Goal: Task Accomplishment & Management: Manage account settings

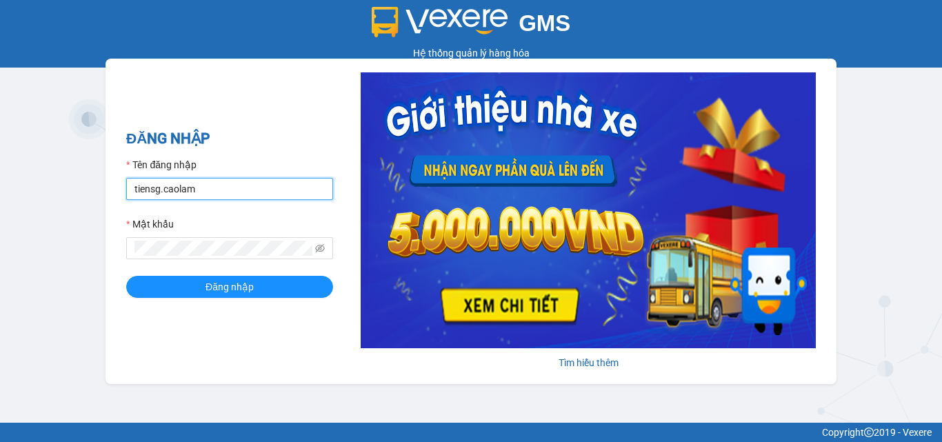
click at [238, 185] on input "tiensg.caolam" at bounding box center [229, 189] width 207 height 22
type input "t"
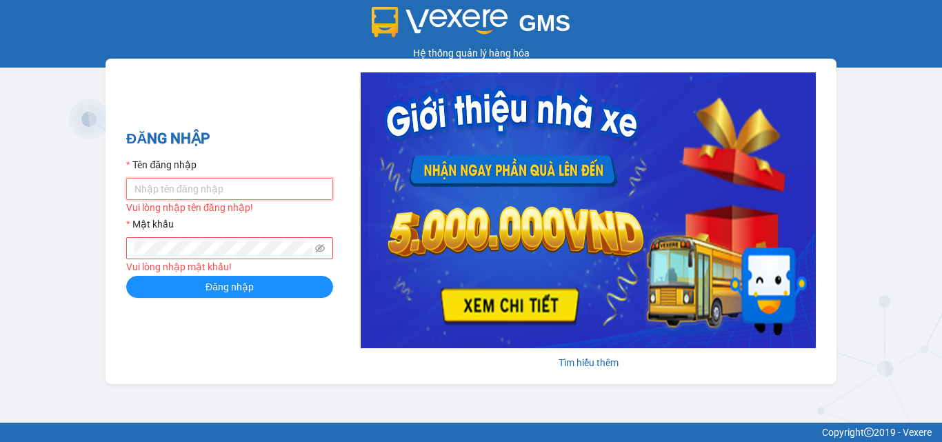
click at [184, 186] on input "Tên đăng nhập" at bounding box center [229, 189] width 207 height 22
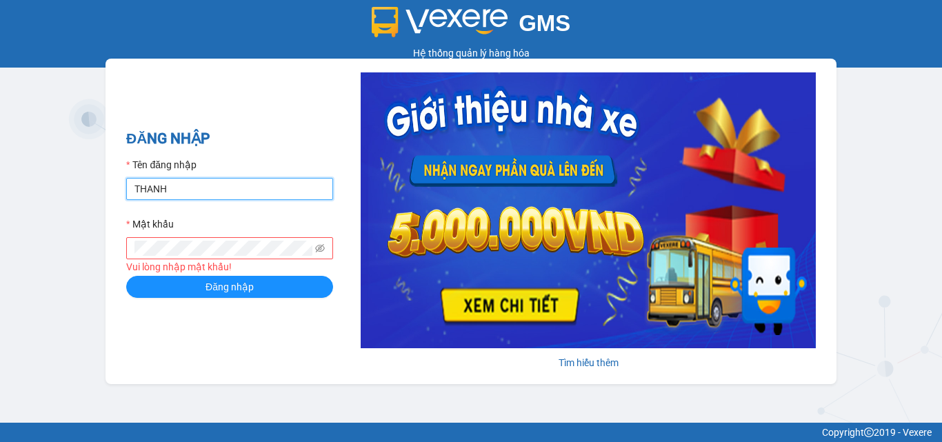
type input "thanh.caolam"
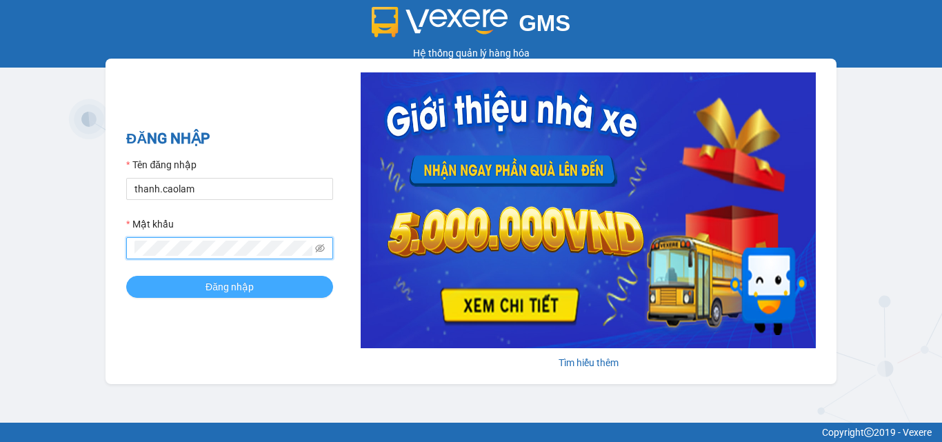
drag, startPoint x: 175, startPoint y: 290, endPoint x: 188, endPoint y: 275, distance: 20.0
click at [177, 288] on button "Đăng nhập" at bounding box center [229, 287] width 207 height 22
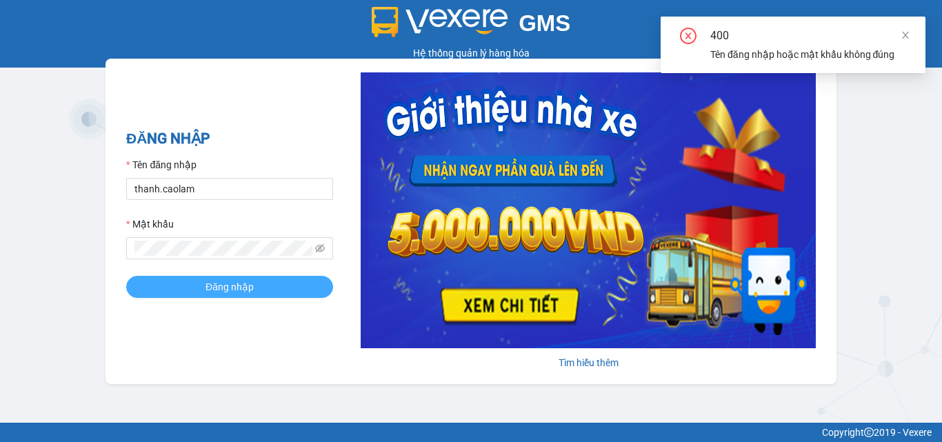
click at [233, 281] on span "Đăng nhập" at bounding box center [229, 286] width 48 height 15
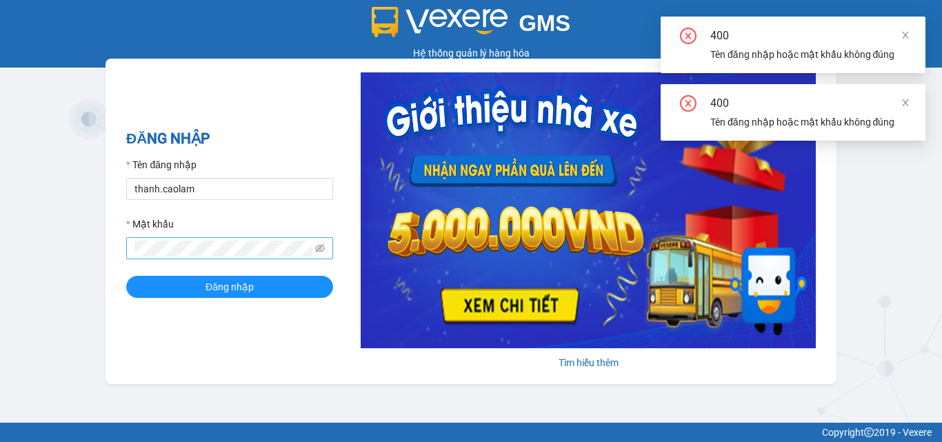
click at [219, 240] on span at bounding box center [229, 248] width 207 height 22
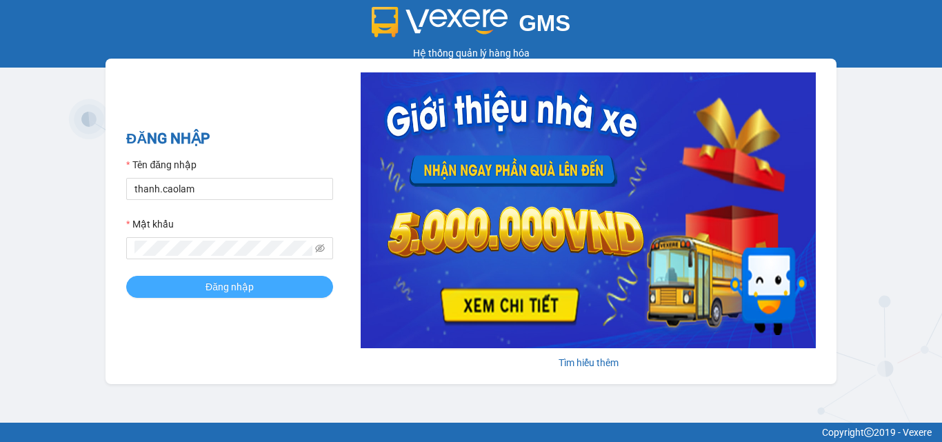
click at [179, 283] on button "Đăng nhập" at bounding box center [229, 287] width 207 height 22
click at [170, 287] on button "Đăng nhập" at bounding box center [229, 287] width 207 height 22
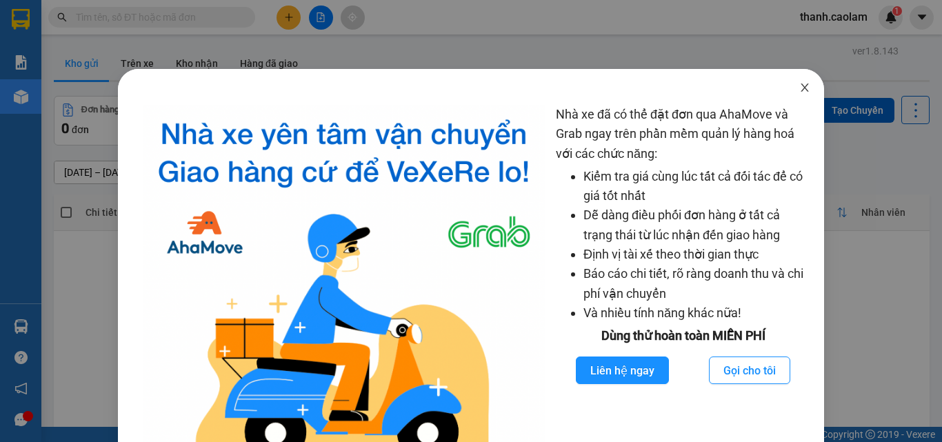
click at [801, 89] on icon "close" at bounding box center [805, 87] width 8 height 8
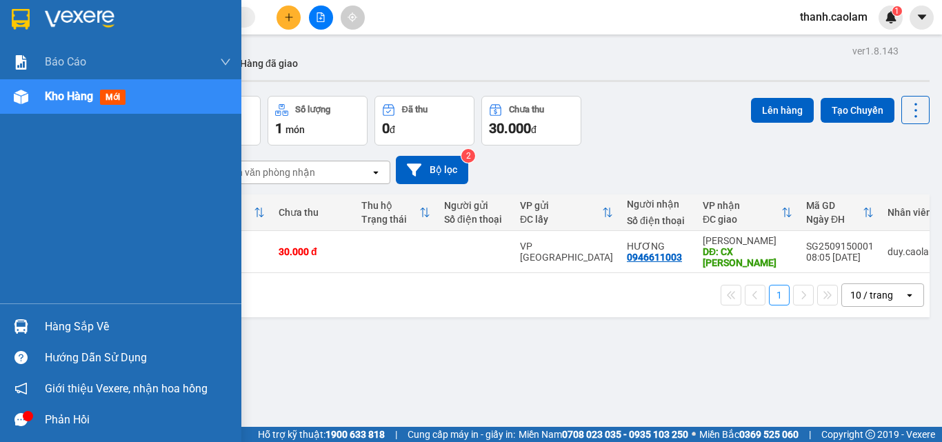
drag, startPoint x: 2, startPoint y: 16, endPoint x: 32, endPoint y: 0, distance: 33.6
click at [3, 16] on div at bounding box center [120, 22] width 241 height 45
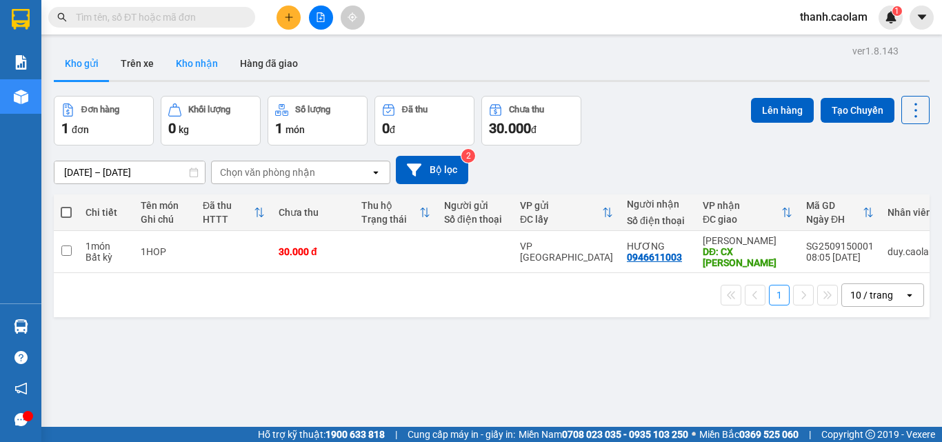
click at [184, 69] on button "Kho nhận" at bounding box center [197, 63] width 64 height 33
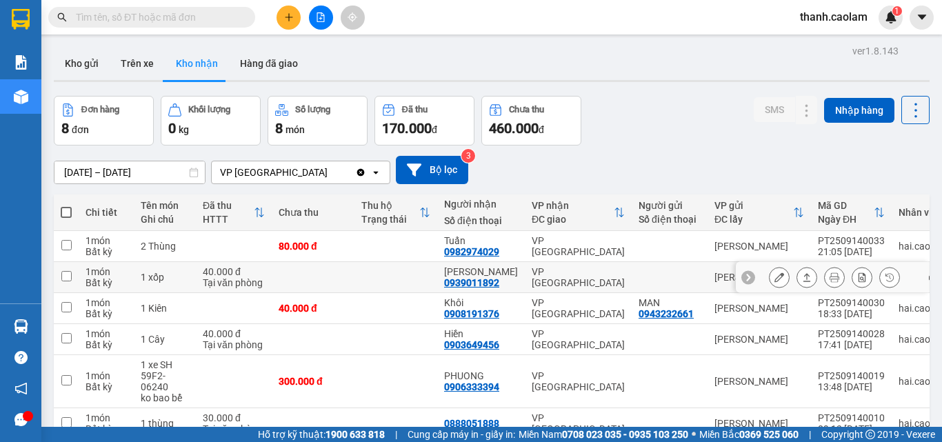
scroll to position [136, 0]
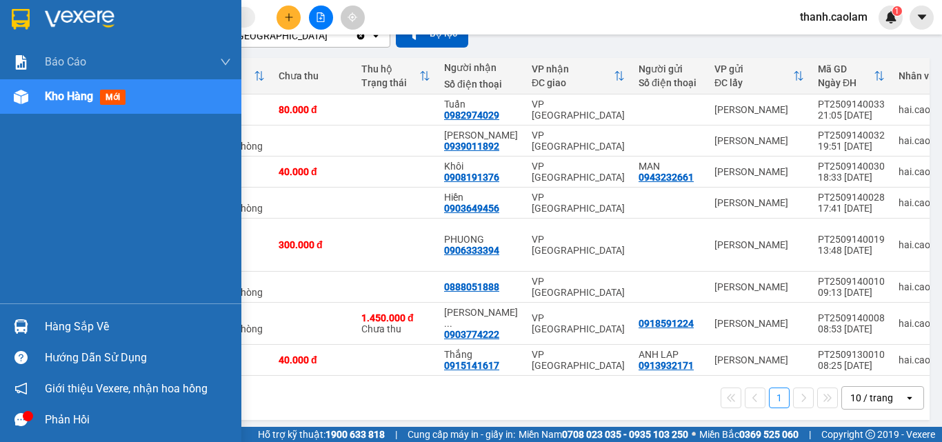
click at [21, 26] on img at bounding box center [21, 19] width 18 height 21
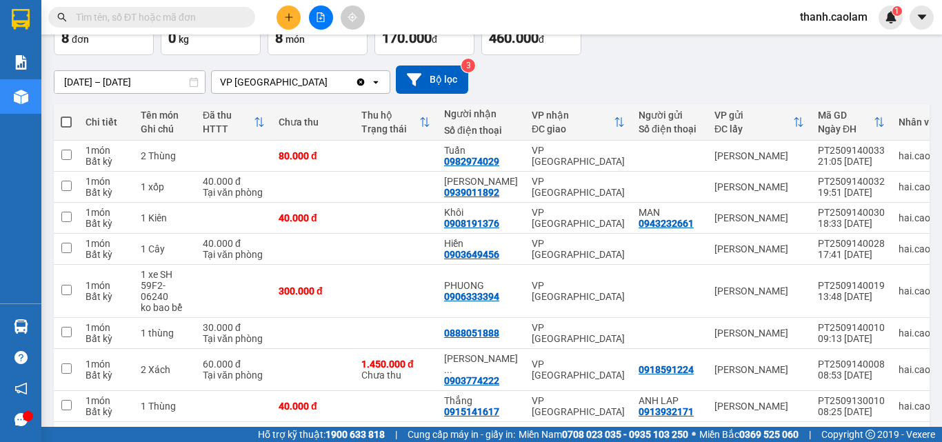
scroll to position [122, 0]
